Goal: Find specific page/section

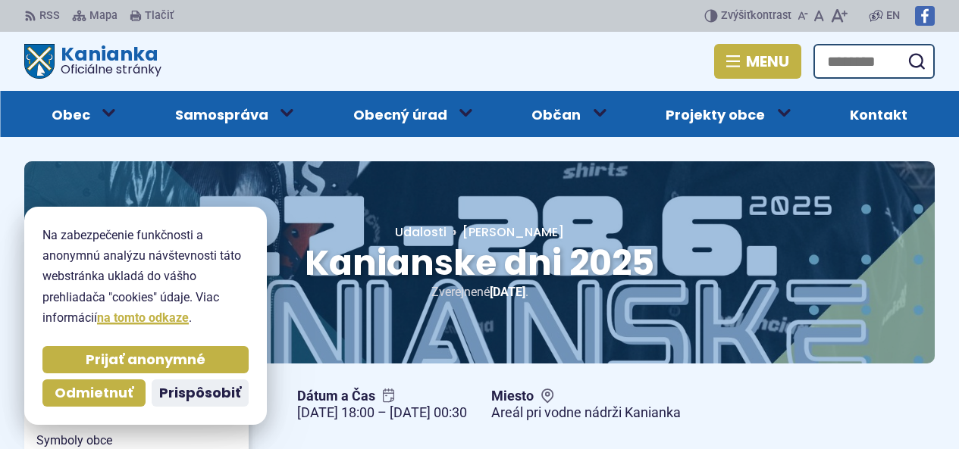
scroll to position [227, 0]
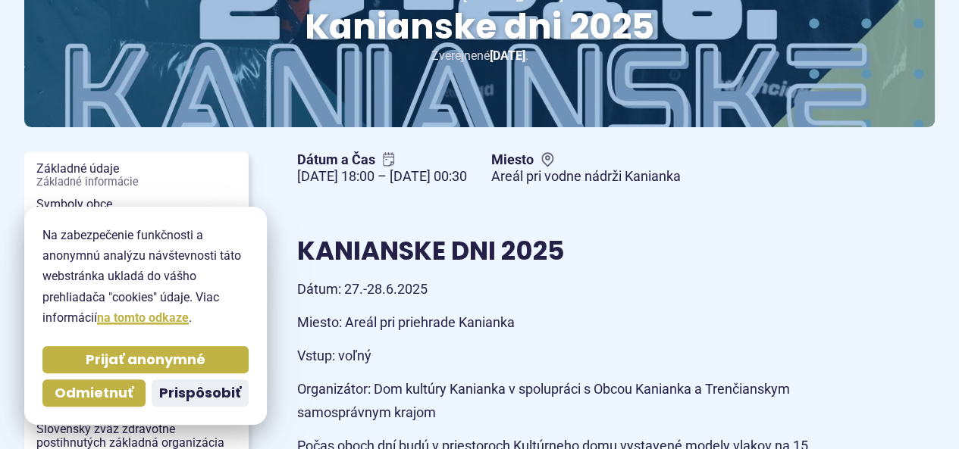
drag, startPoint x: 127, startPoint y: 388, endPoint x: 138, endPoint y: 383, distance: 11.5
click at [130, 386] on span "Odmietnuť" at bounding box center [94, 393] width 79 height 17
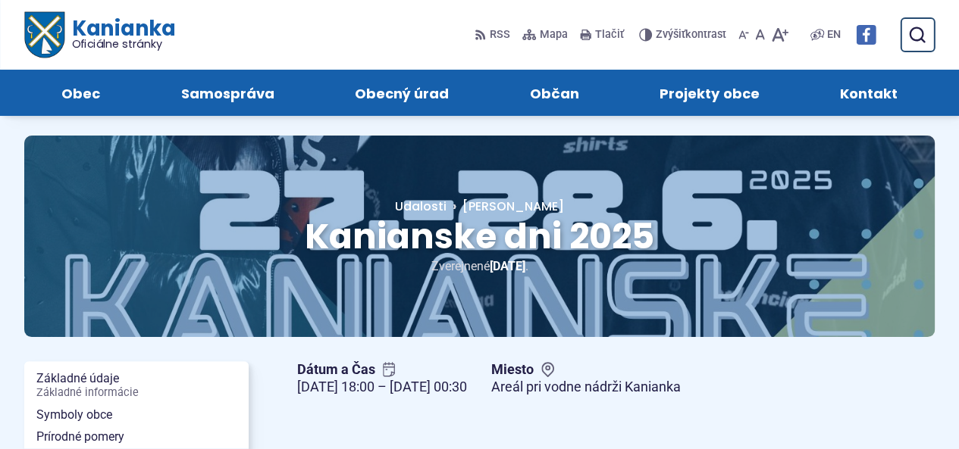
scroll to position [0, 0]
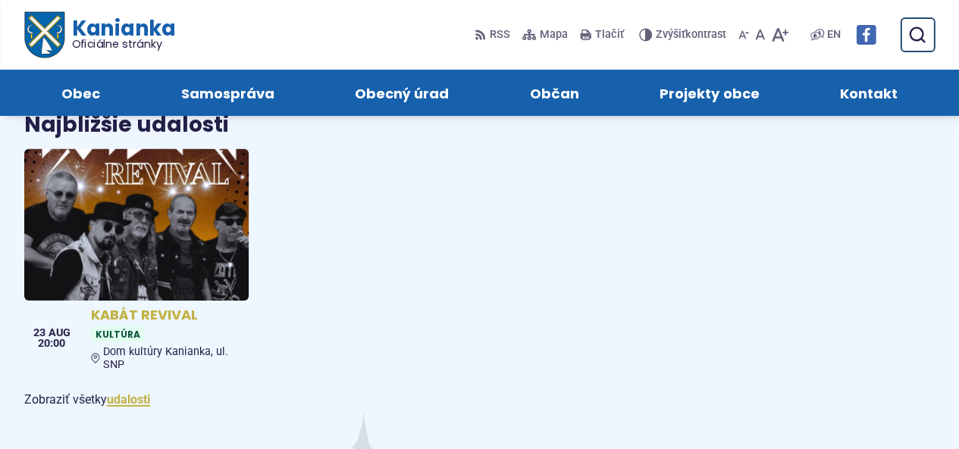
scroll to position [2273, 0]
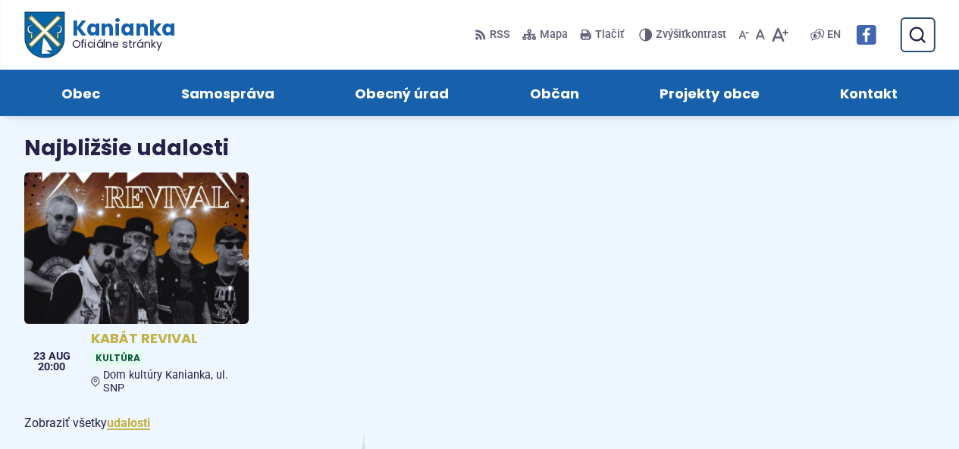
click at [130, 214] on img at bounding box center [137, 248] width 258 height 174
